Goal: Information Seeking & Learning: Learn about a topic

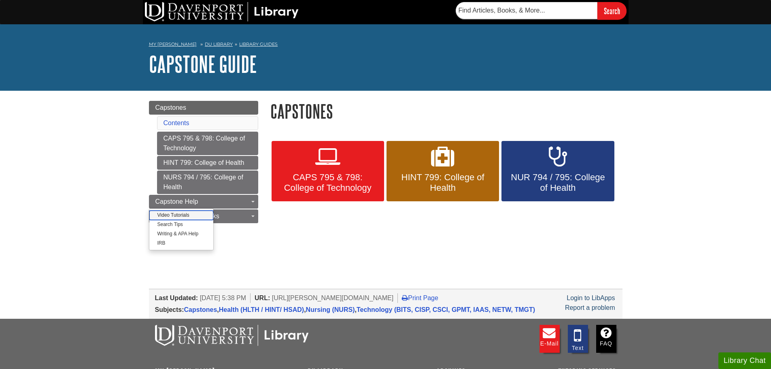
click at [185, 214] on link "Video Tutorials" at bounding box center [181, 214] width 64 height 9
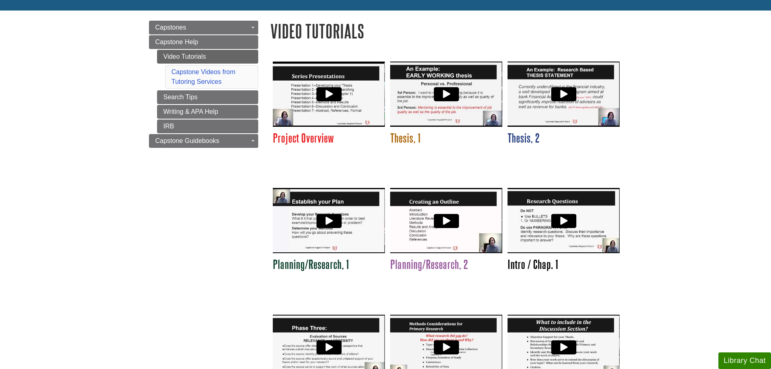
scroll to position [81, 0]
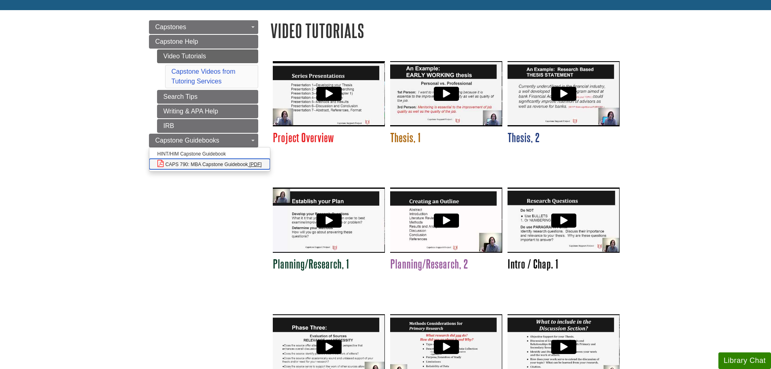
click at [195, 166] on link "CAPS 790: MBA Capstone Guidebook" at bounding box center [209, 164] width 121 height 11
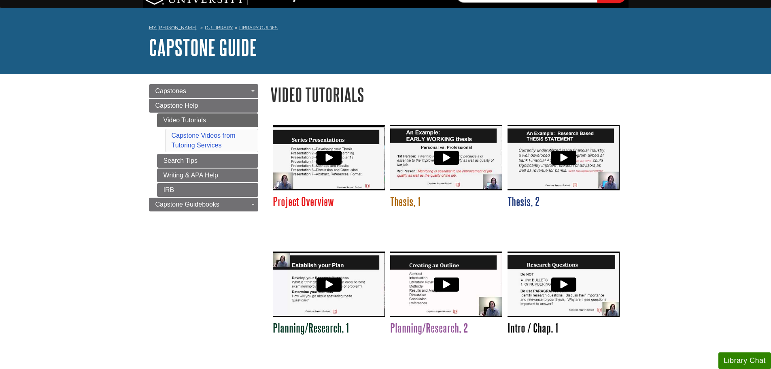
scroll to position [0, 0]
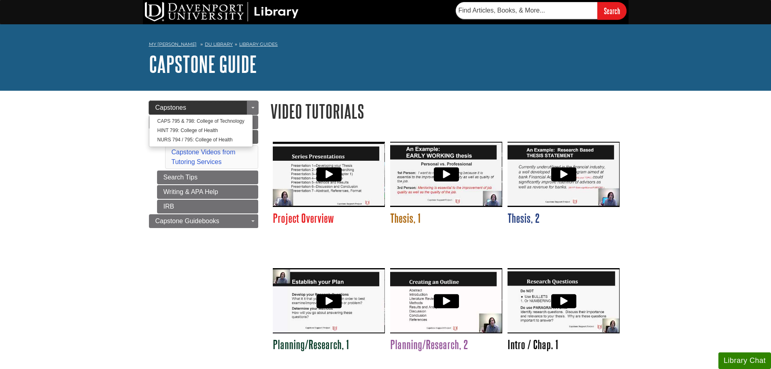
click at [216, 104] on link "Capstones" at bounding box center [203, 108] width 109 height 14
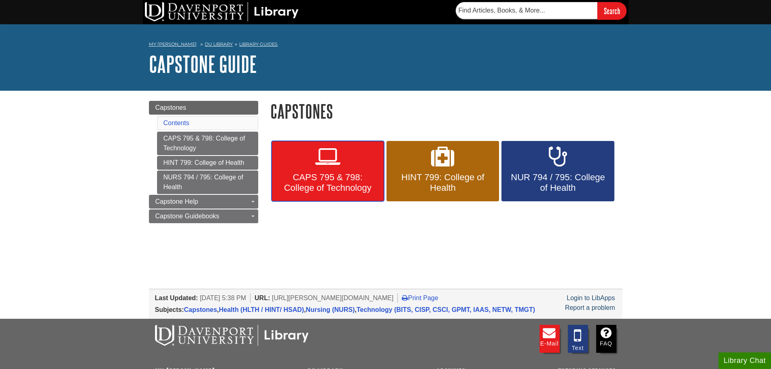
click at [332, 160] on icon at bounding box center [327, 156] width 25 height 23
click at [175, 121] on link "Contents" at bounding box center [176, 122] width 26 height 7
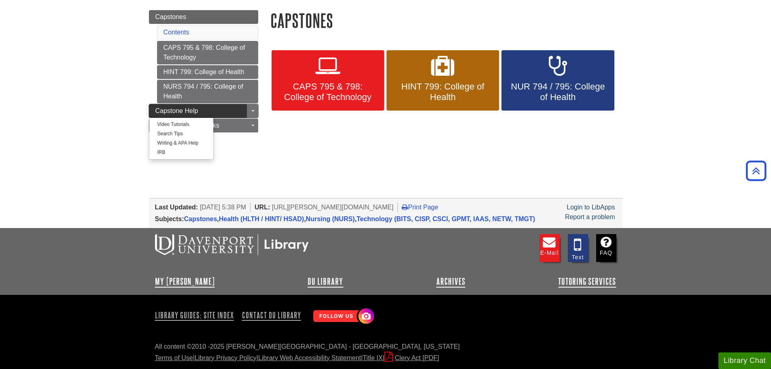
click at [234, 112] on link "Capstone Help" at bounding box center [203, 111] width 109 height 14
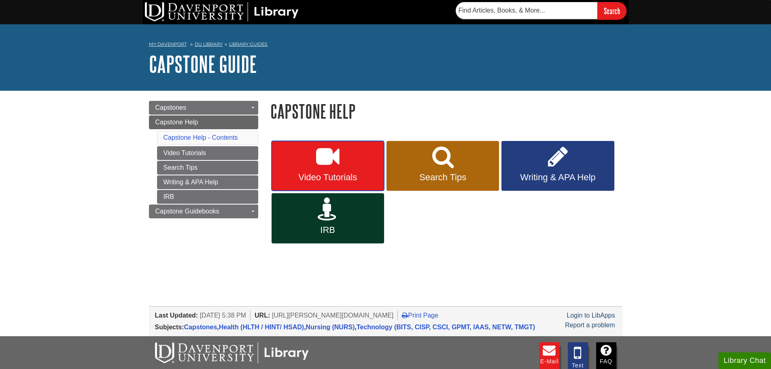
click at [306, 169] on link "Video Tutorials" at bounding box center [327, 166] width 112 height 50
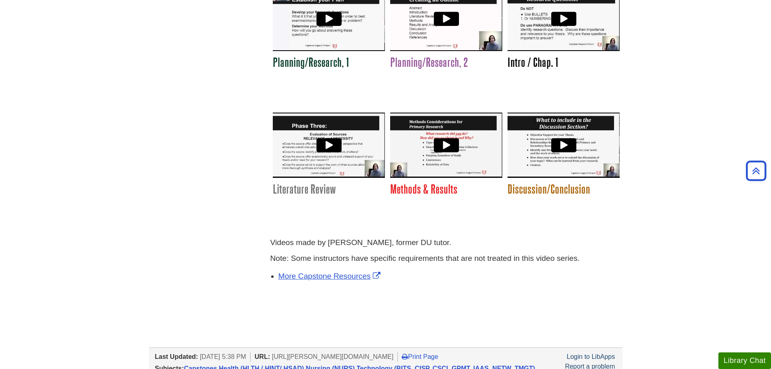
scroll to position [282, 0]
click at [345, 274] on link "More Capstone Resources" at bounding box center [330, 275] width 104 height 8
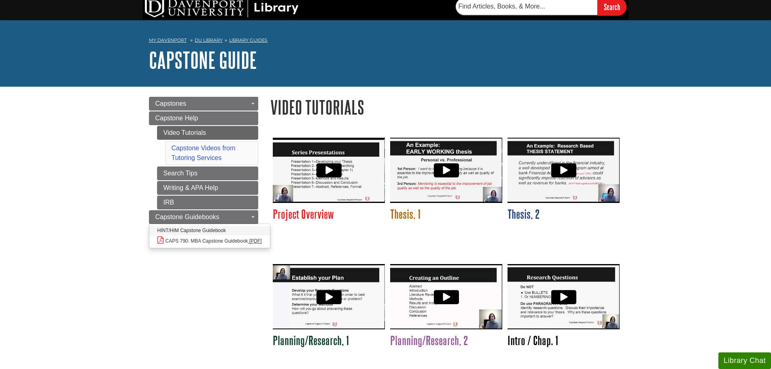
scroll to position [0, 0]
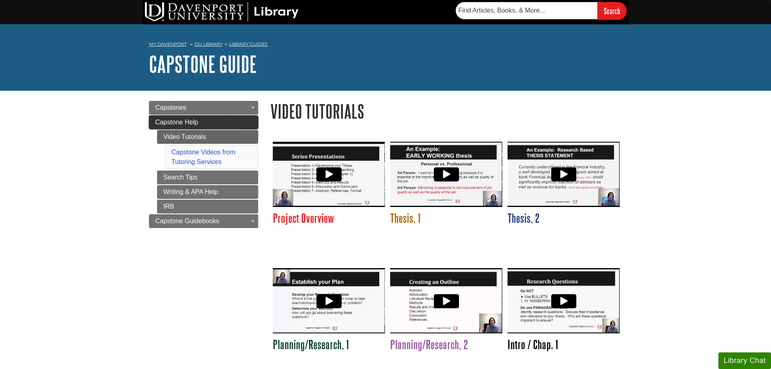
click at [199, 124] on link "Capstone Help" at bounding box center [203, 122] width 109 height 14
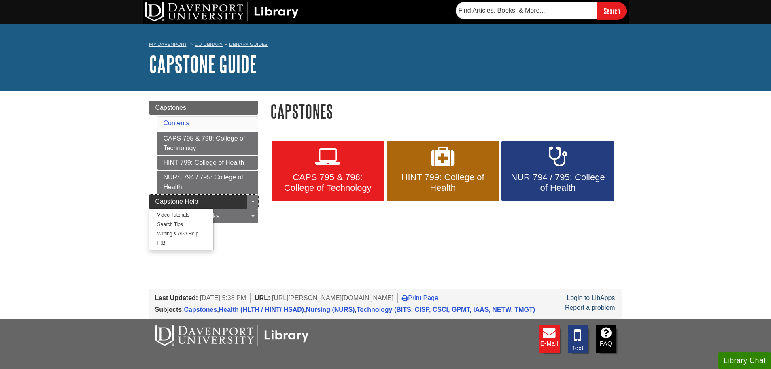
click at [178, 201] on span "Capstone Help" at bounding box center [176, 201] width 43 height 7
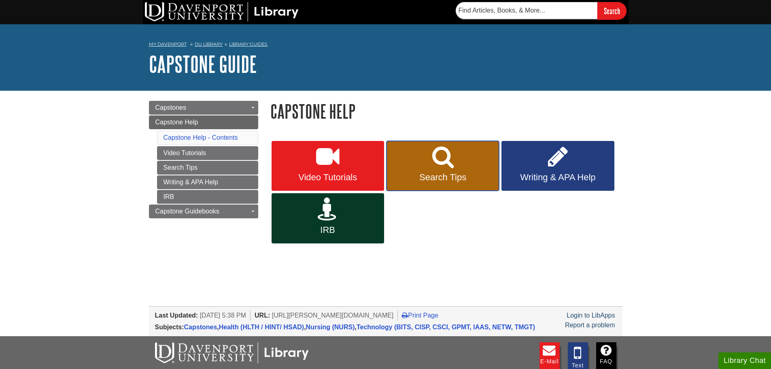
click at [427, 170] on link "Search Tips" at bounding box center [442, 166] width 112 height 50
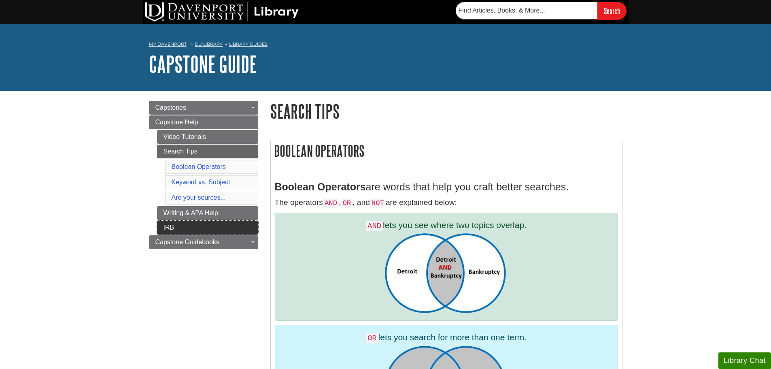
click at [184, 227] on link "IRB" at bounding box center [207, 227] width 101 height 14
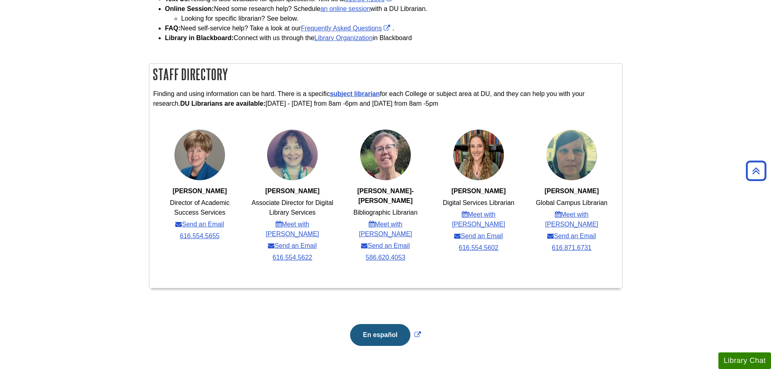
scroll to position [235, 0]
click at [344, 92] on link "subject librarian" at bounding box center [355, 93] width 50 height 7
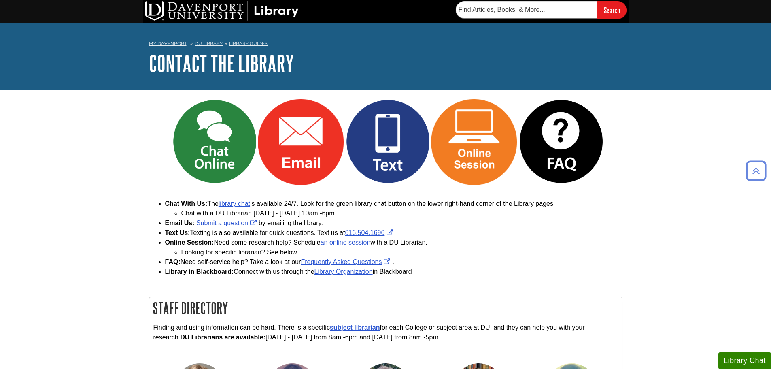
scroll to position [0, 0]
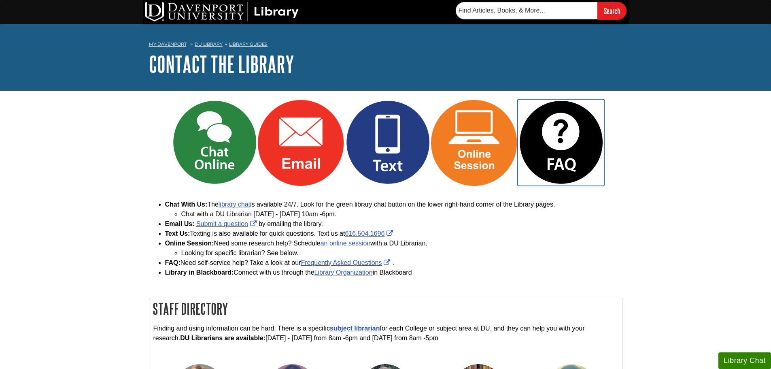
click at [567, 145] on img "Link opens in new window" at bounding box center [560, 142] width 87 height 87
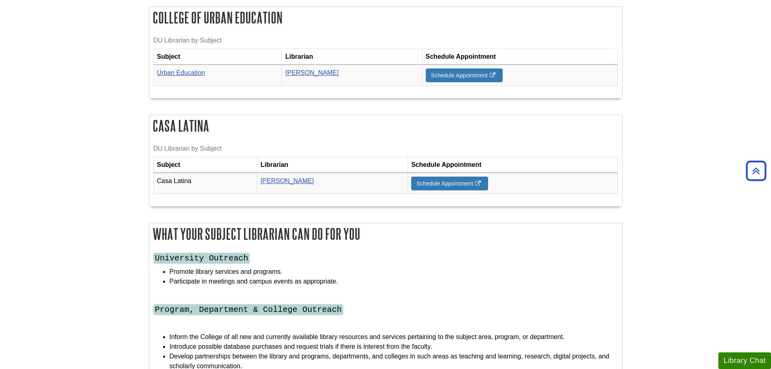
scroll to position [1300, 0]
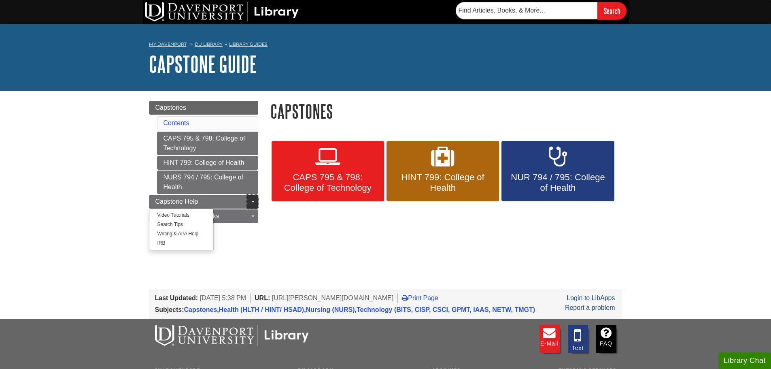
click at [251, 199] on link "Toggle Dropdown" at bounding box center [252, 202] width 11 height 14
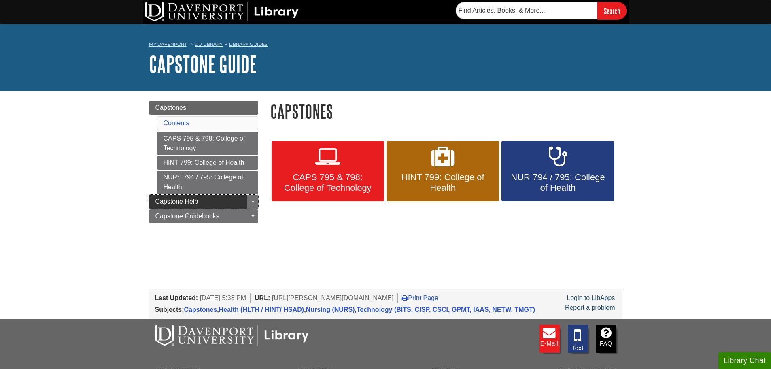
click at [231, 204] on link "Capstone Help" at bounding box center [203, 202] width 109 height 14
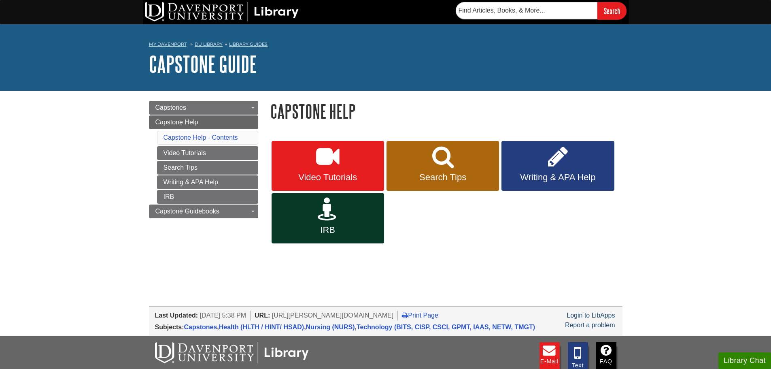
click at [78, 66] on div "My [PERSON_NAME][GEOGRAPHIC_DATA] Library Guides Capstone Guide Capstone Help S…" at bounding box center [385, 57] width 771 height 66
